Goal: Task Accomplishment & Management: Manage account settings

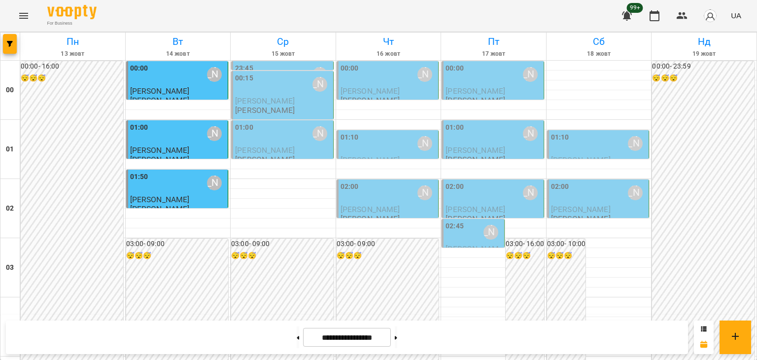
scroll to position [918, 0]
click at [24, 14] on icon "Menu" at bounding box center [24, 16] width 12 height 12
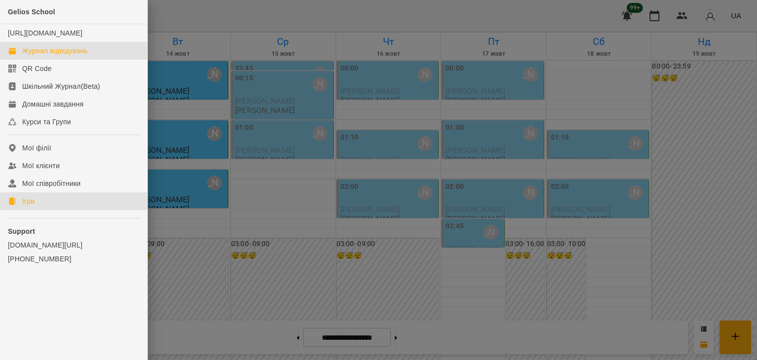
drag, startPoint x: 27, startPoint y: 209, endPoint x: 333, endPoint y: 78, distance: 333.4
click at [27, 206] on div "Ігри" at bounding box center [28, 201] width 12 height 10
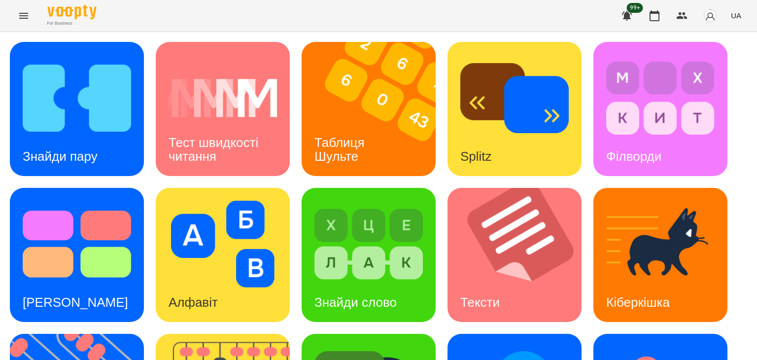
scroll to position [246, 0]
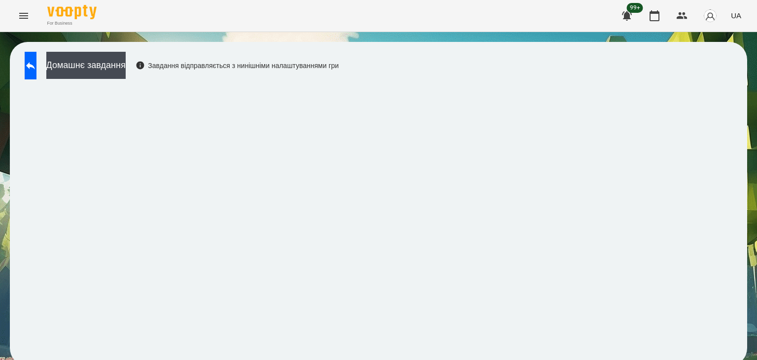
scroll to position [6, 0]
click at [36, 66] on button at bounding box center [31, 66] width 12 height 28
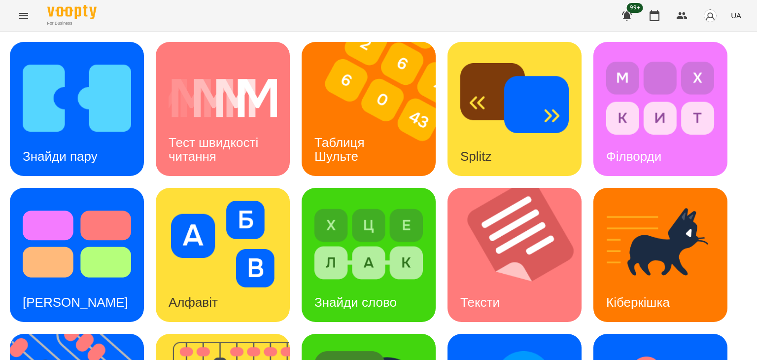
scroll to position [264, 0]
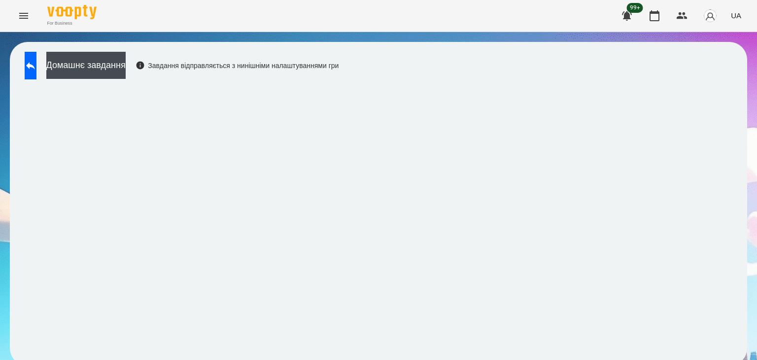
click at [757, 13] on div "For Business 99+ UA" at bounding box center [378, 16] width 757 height 32
click at [36, 60] on icon at bounding box center [31, 66] width 12 height 12
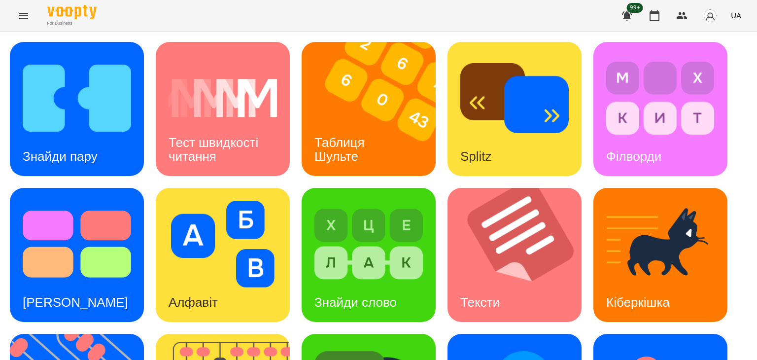
scroll to position [264, 0]
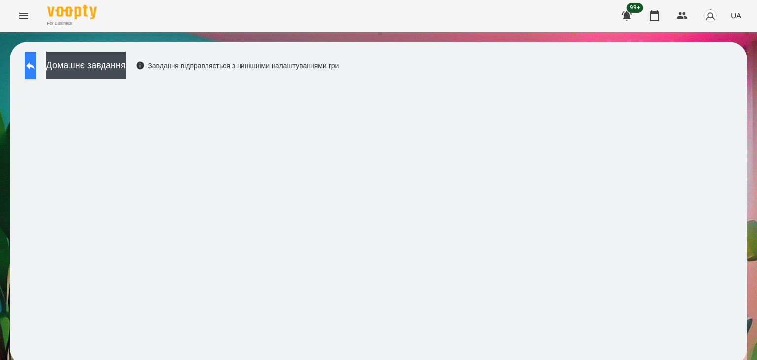
click at [36, 65] on icon at bounding box center [31, 66] width 12 height 12
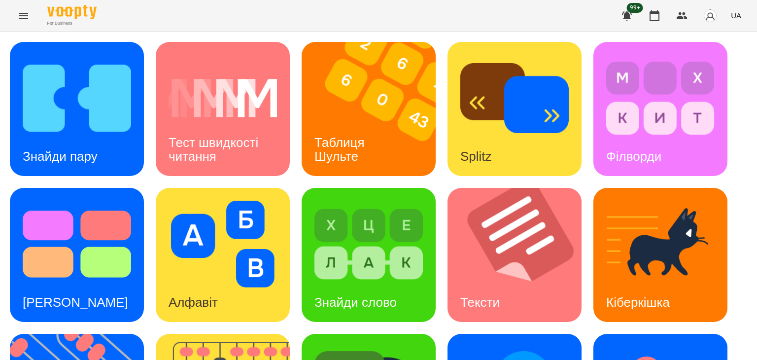
scroll to position [264, 0]
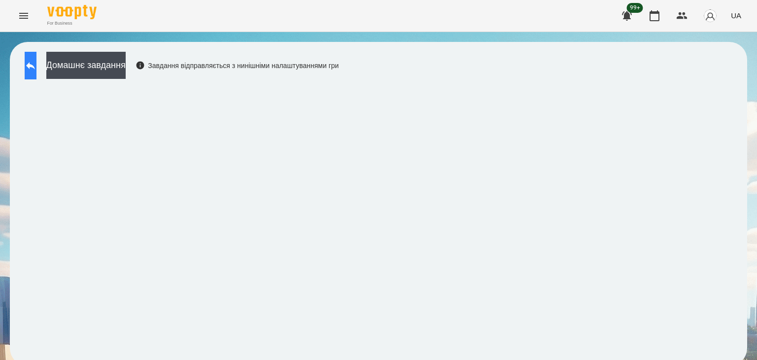
click at [30, 58] on button at bounding box center [31, 66] width 12 height 28
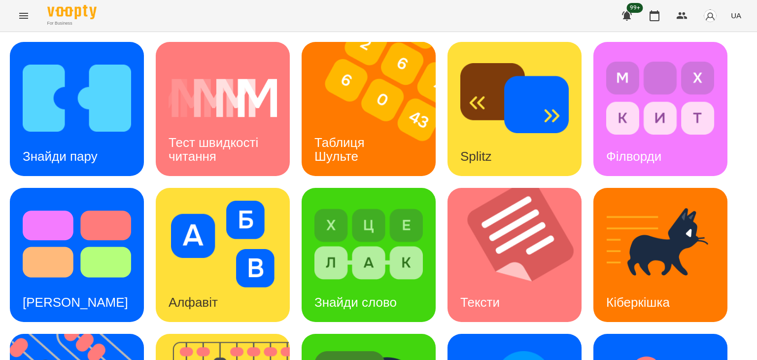
scroll to position [264, 0]
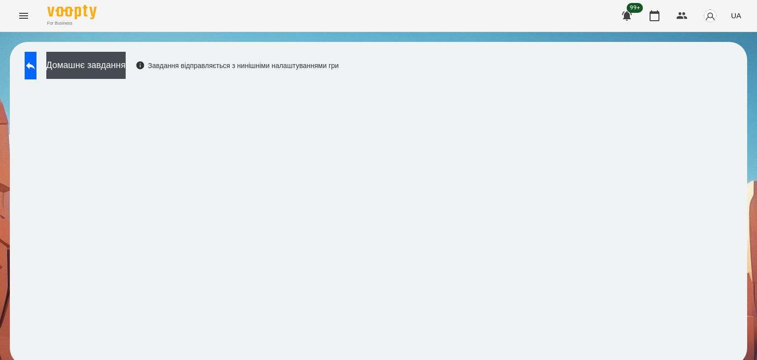
scroll to position [6, 0]
click at [36, 62] on icon at bounding box center [31, 66] width 12 height 12
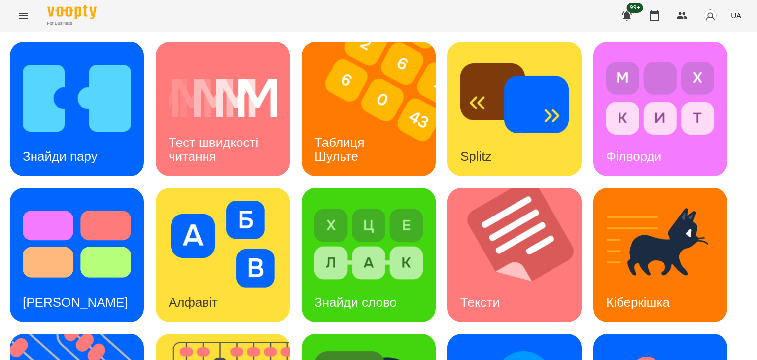
scroll to position [203, 0]
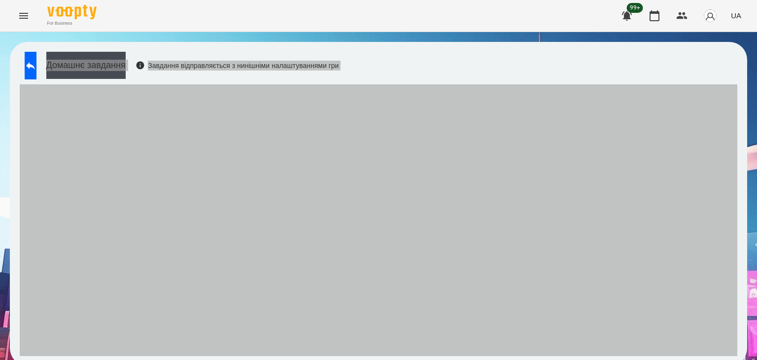
click at [527, 131] on div "Домашнє завдання Завдання відправляється з нинішніми налаштуваннями гри" at bounding box center [378, 204] width 737 height 324
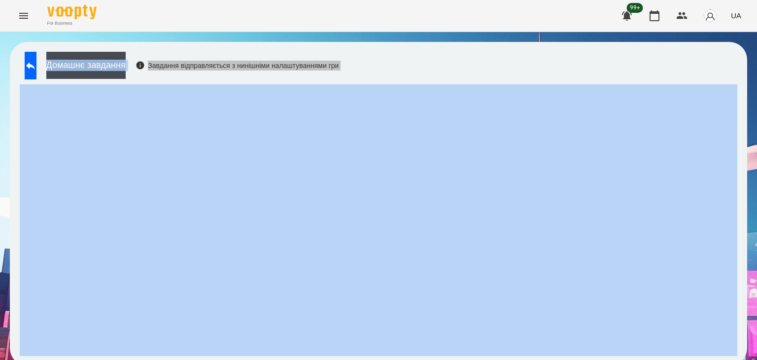
drag, startPoint x: 475, startPoint y: 47, endPoint x: 653, endPoint y: 250, distance: 270.0
click at [475, 47] on div "Домашнє завдання Завдання відправляється з нинішніми налаштуваннями гри" at bounding box center [378, 204] width 737 height 324
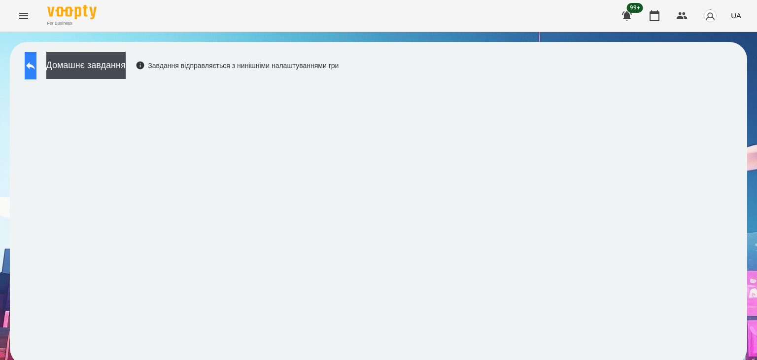
click at [28, 61] on button at bounding box center [31, 66] width 12 height 28
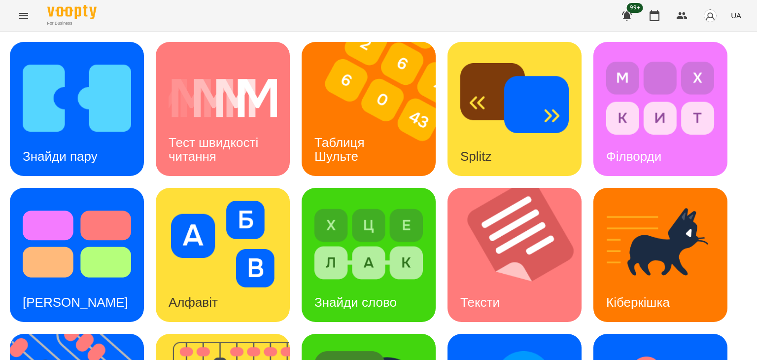
scroll to position [264, 0]
click at [402, 276] on div "Знайди пару Тест швидкості читання Таблиця [PERSON_NAME] Splitz Філворди Тест С…" at bounding box center [378, 328] width 737 height 572
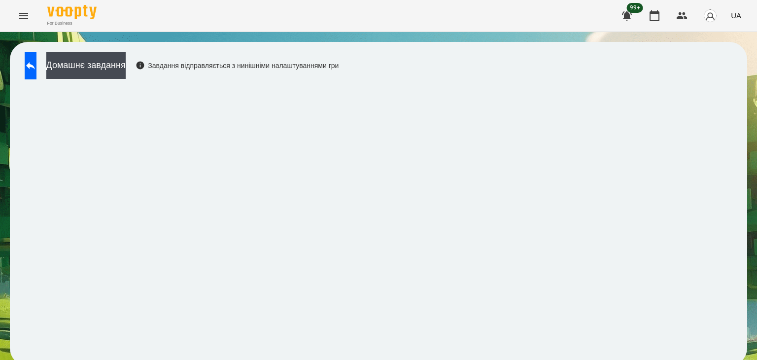
scroll to position [6, 0]
click at [34, 64] on icon at bounding box center [31, 66] width 12 height 12
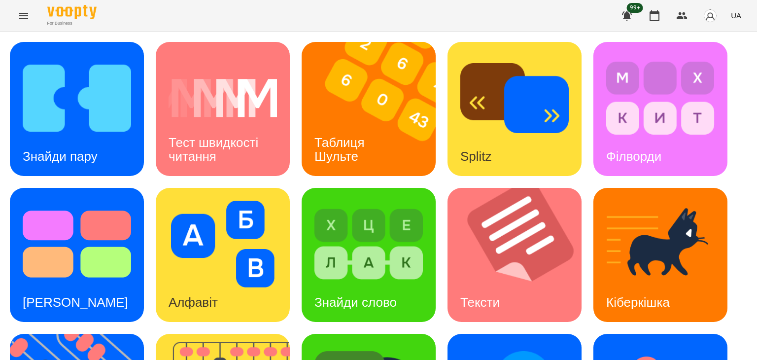
scroll to position [252, 0]
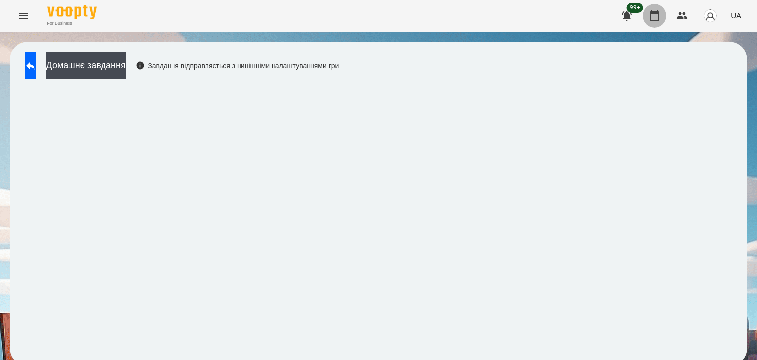
click at [655, 17] on icon "button" at bounding box center [655, 16] width 12 height 12
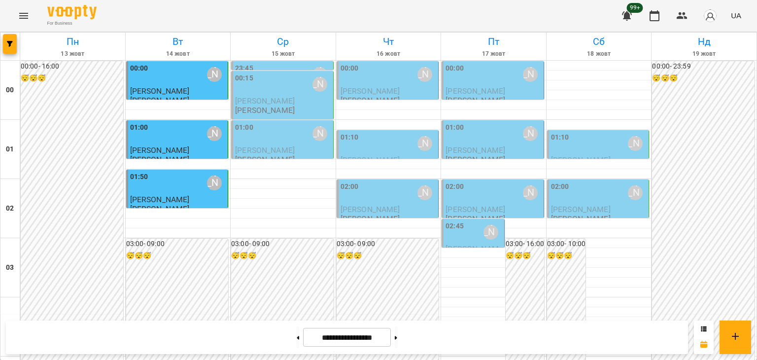
scroll to position [986, 0]
click at [24, 11] on icon "Menu" at bounding box center [24, 16] width 12 height 12
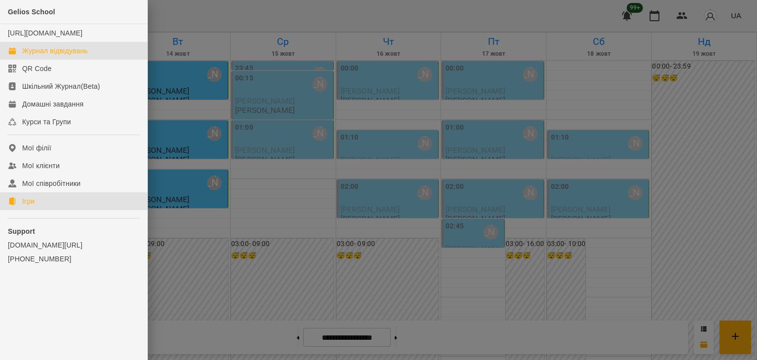
click at [24, 206] on div "Ігри" at bounding box center [28, 201] width 12 height 10
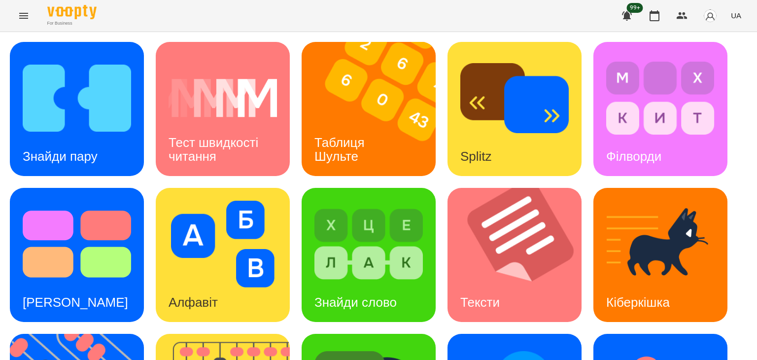
scroll to position [264, 0]
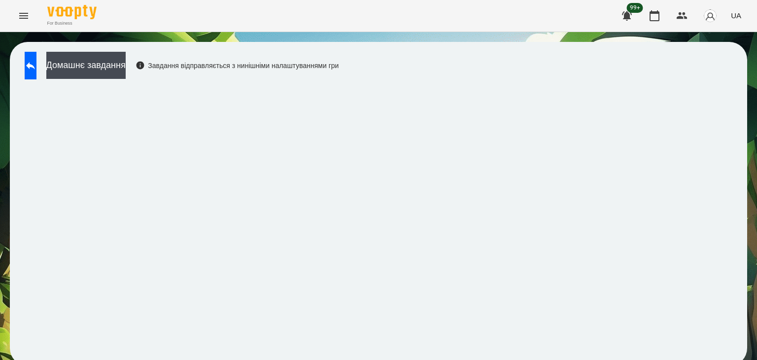
scroll to position [6, 0]
click at [34, 62] on button at bounding box center [31, 66] width 12 height 28
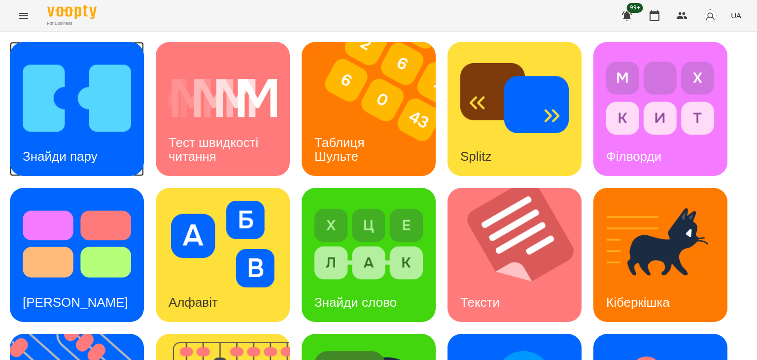
click at [103, 130] on div "Знайди пару" at bounding box center [77, 109] width 134 height 134
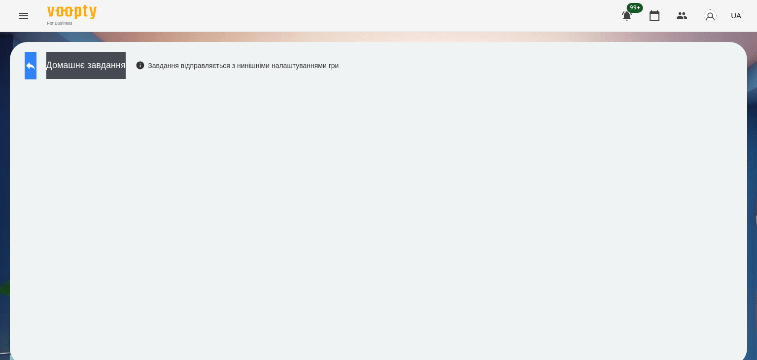
click at [36, 69] on icon at bounding box center [31, 66] width 12 height 12
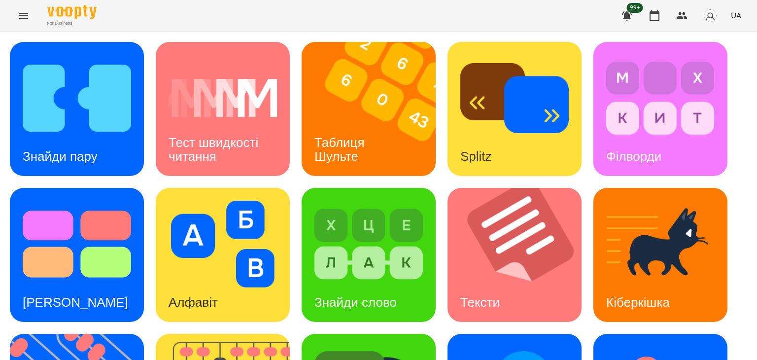
scroll to position [264, 0]
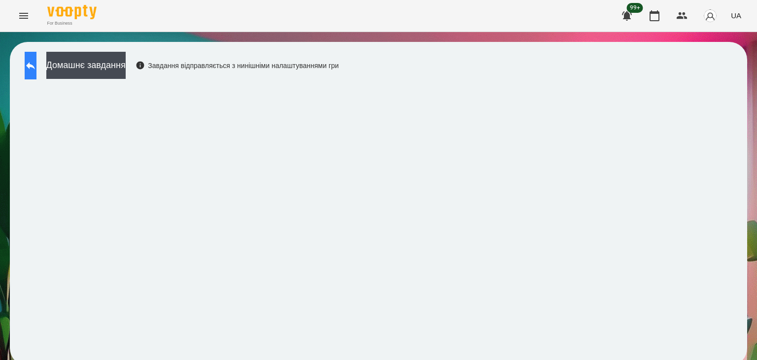
click at [36, 69] on icon at bounding box center [31, 66] width 12 height 12
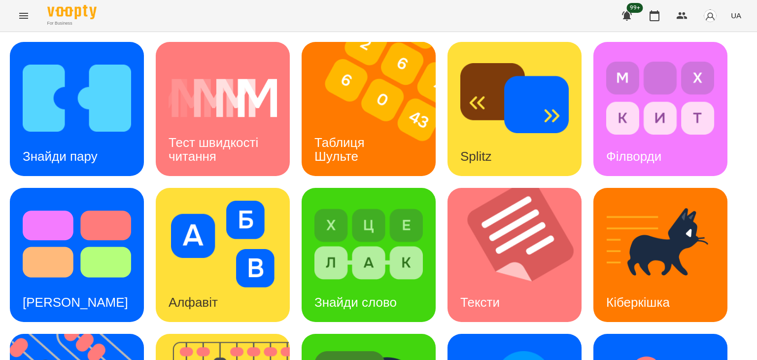
scroll to position [264, 0]
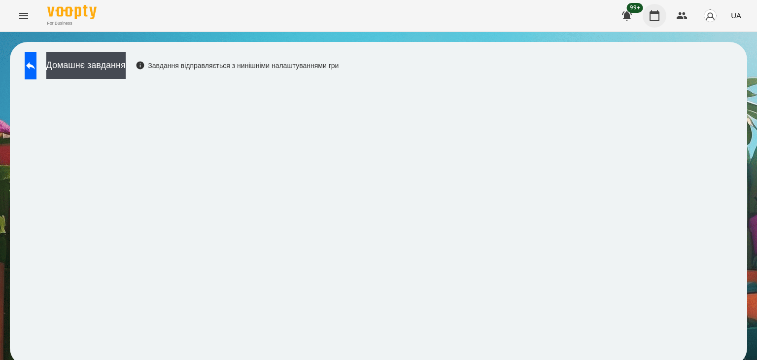
click at [654, 20] on icon "button" at bounding box center [655, 15] width 10 height 11
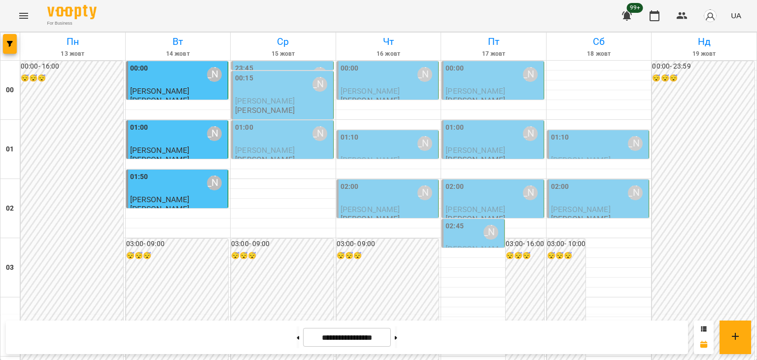
scroll to position [789, 0]
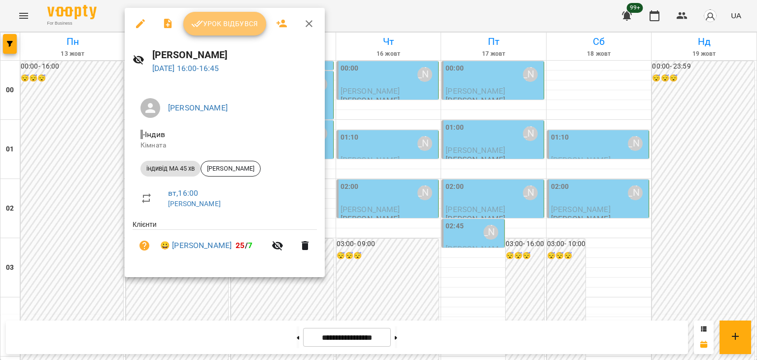
click at [225, 28] on span "Урок відбувся" at bounding box center [224, 24] width 67 height 12
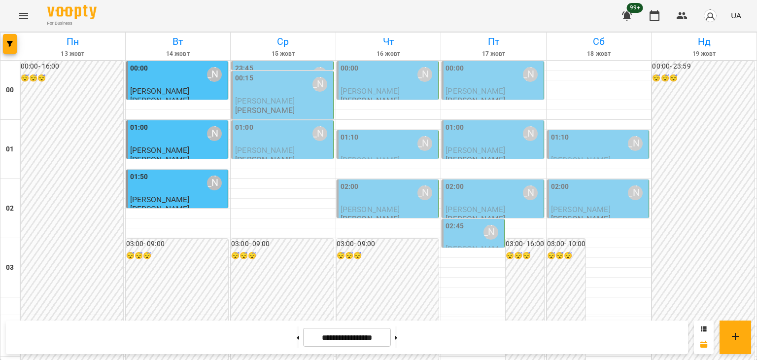
scroll to position [887, 0]
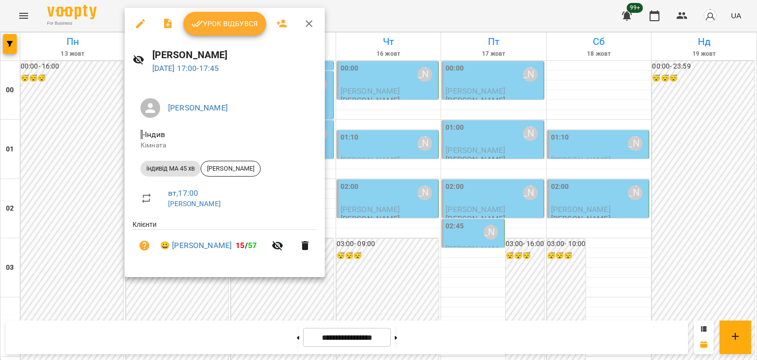
click at [221, 30] on button "Урок відбувся" at bounding box center [224, 24] width 83 height 24
